Goal: Transaction & Acquisition: Purchase product/service

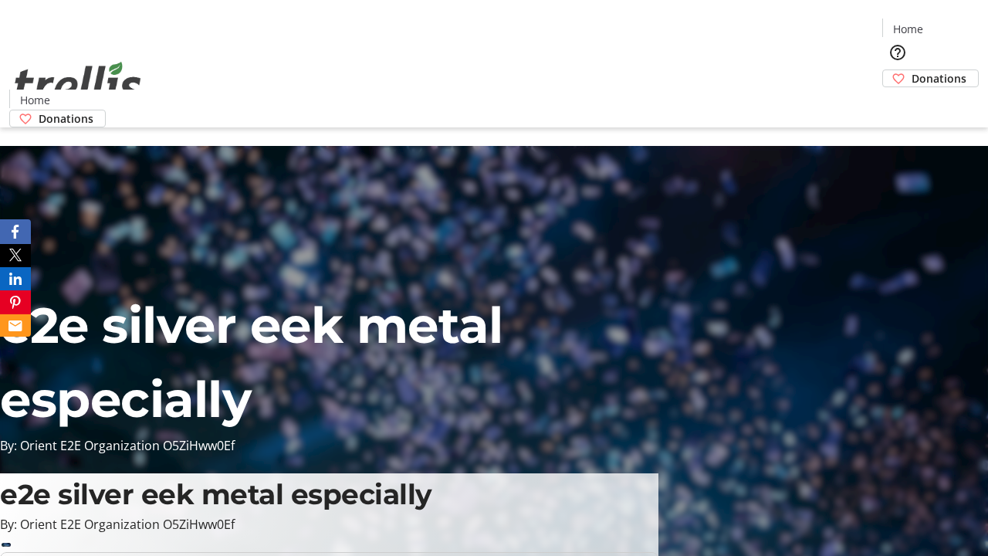
click at [912, 70] on span "Donations" at bounding box center [939, 78] width 55 height 16
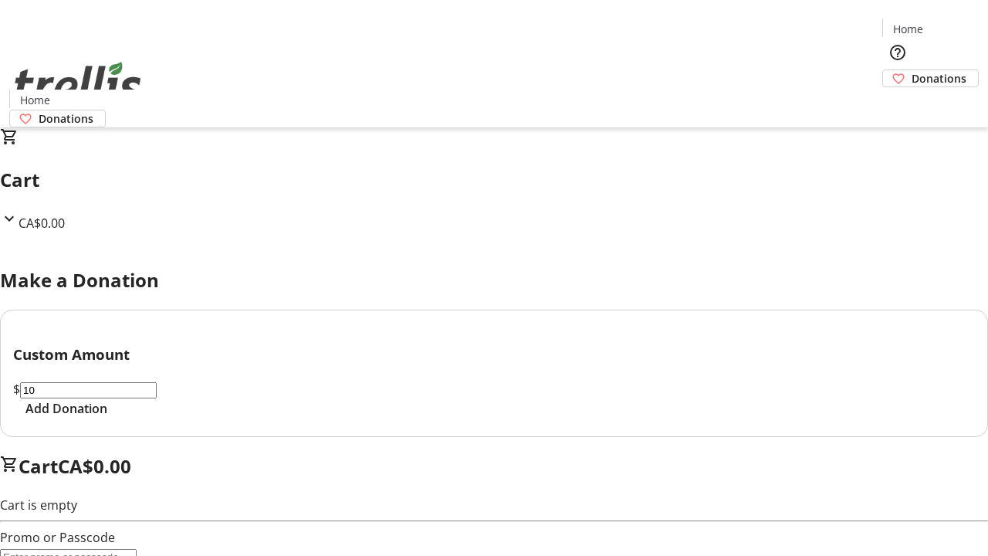
click at [107, 418] on span "Add Donation" at bounding box center [66, 408] width 82 height 19
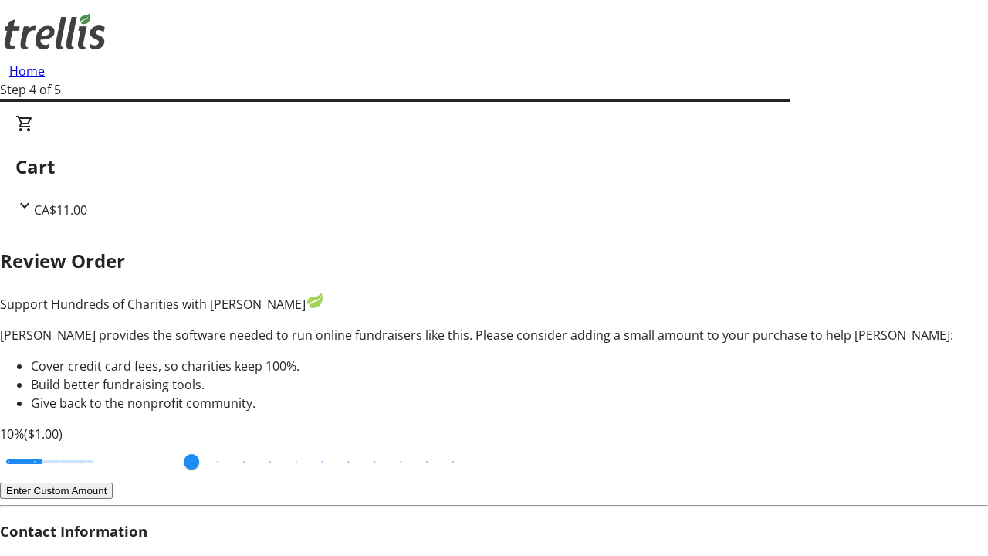
type input "20"
click at [109, 445] on input "Cover fees percentage" at bounding box center [49, 462] width 119 height 34
